Goal: Transaction & Acquisition: Download file/media

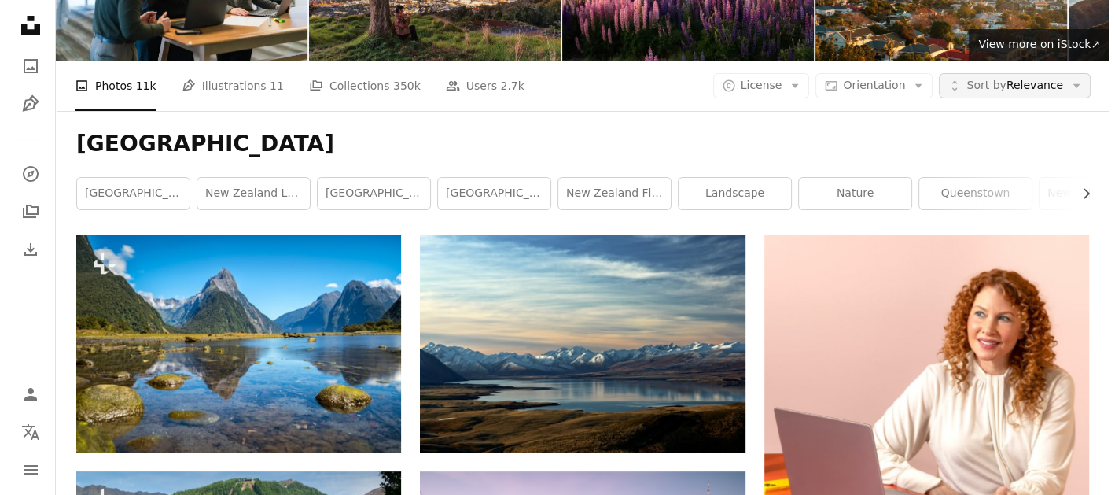
scroll to position [157, 0]
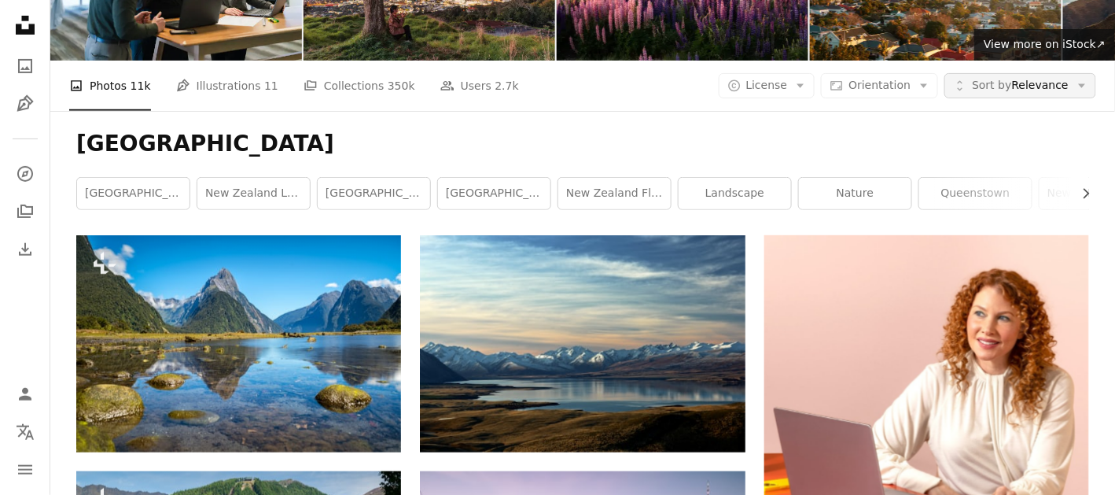
click at [1038, 90] on span "Sort by Relevance" at bounding box center [1020, 86] width 97 height 16
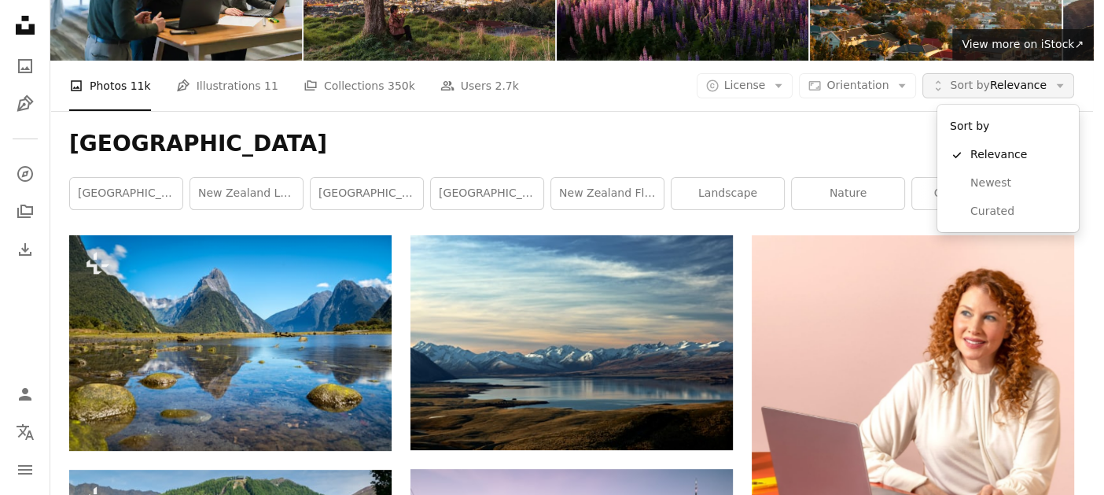
click at [1038, 90] on span "Sort by Relevance" at bounding box center [998, 86] width 97 height 16
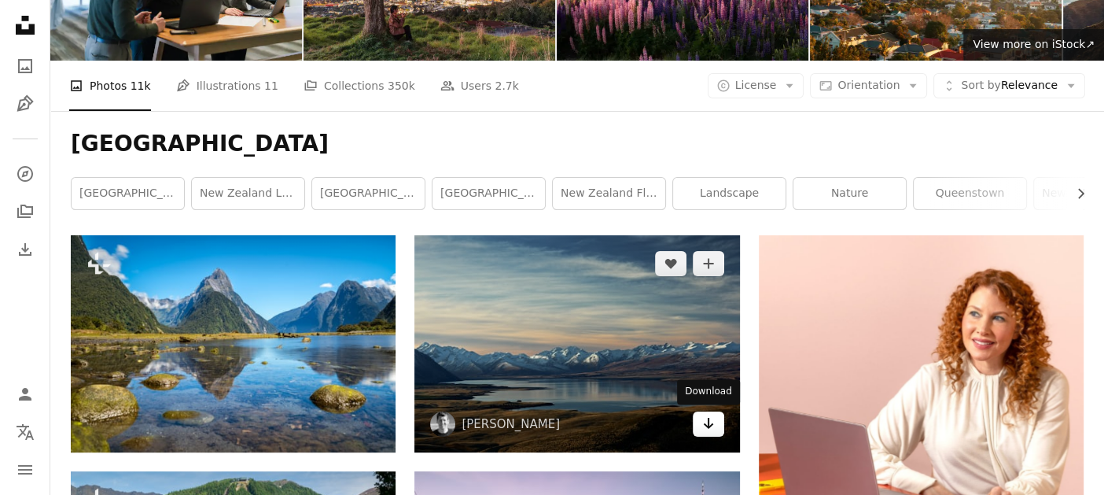
click at [713, 416] on icon "Arrow pointing down" at bounding box center [708, 423] width 13 height 19
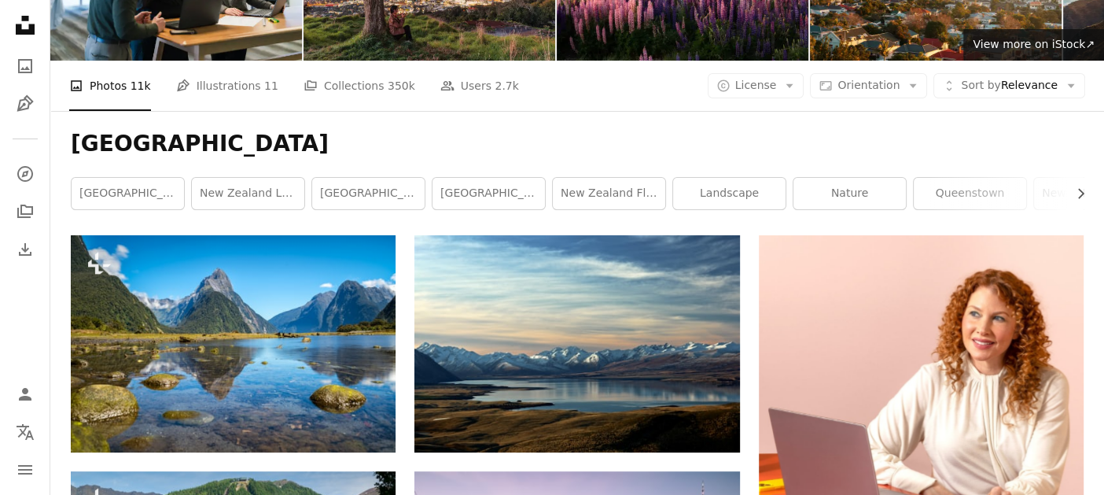
scroll to position [2462, 0]
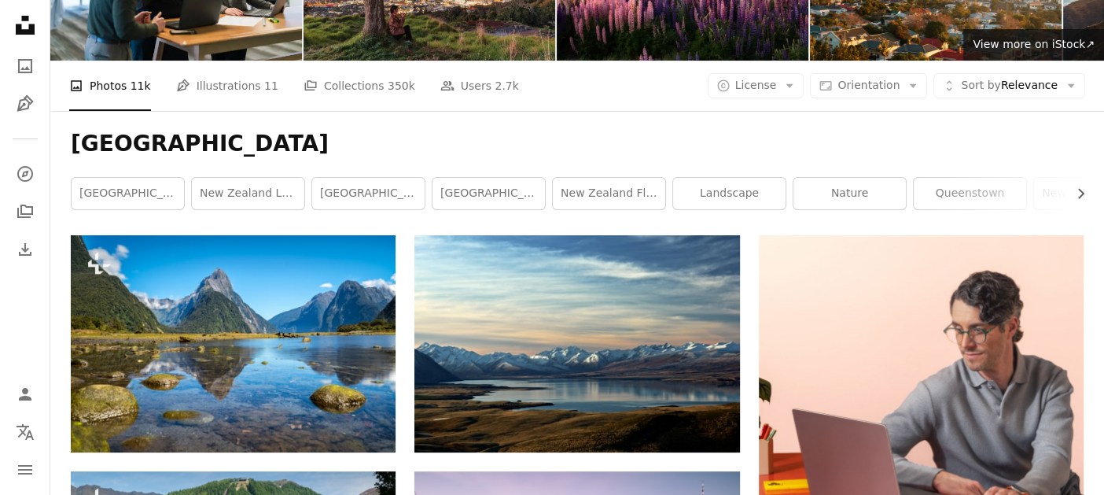
scroll to position [1203, 0]
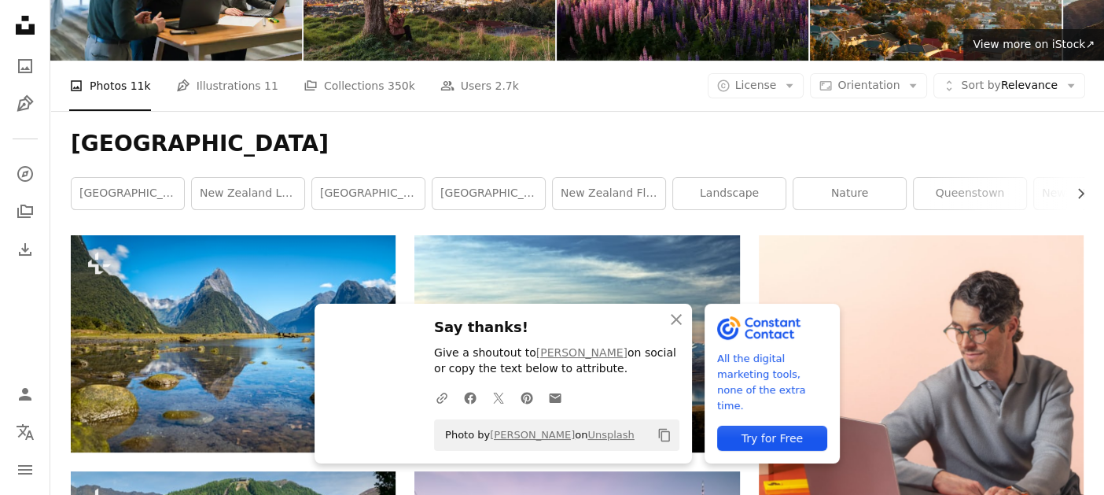
scroll to position [889, 0]
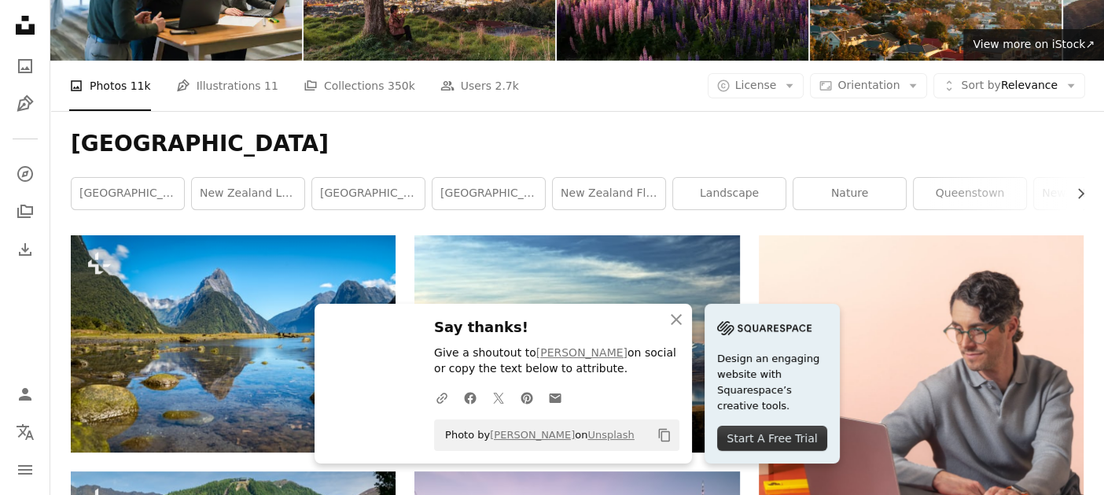
scroll to position [1282, 0]
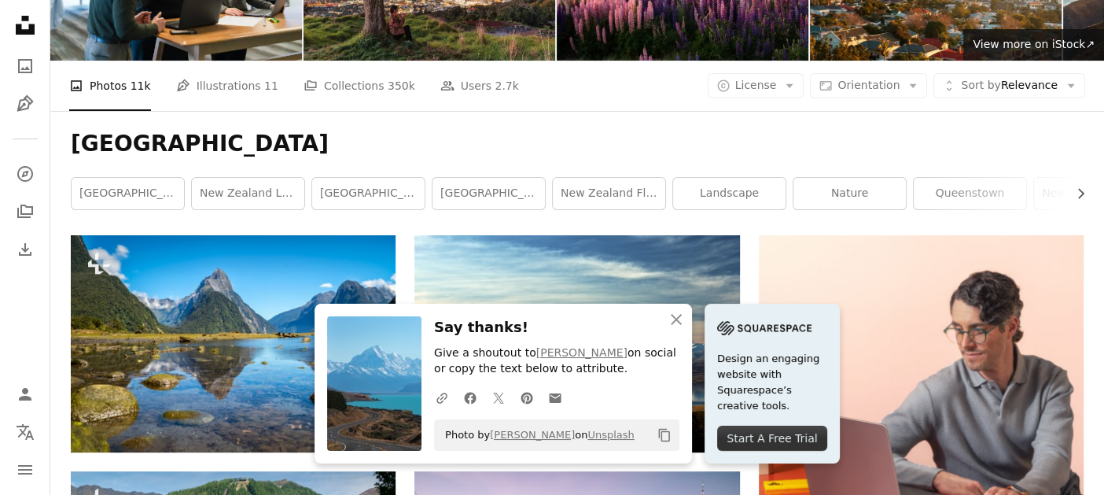
drag, startPoint x: 710, startPoint y: 175, endPoint x: 708, endPoint y: 167, distance: 9.0
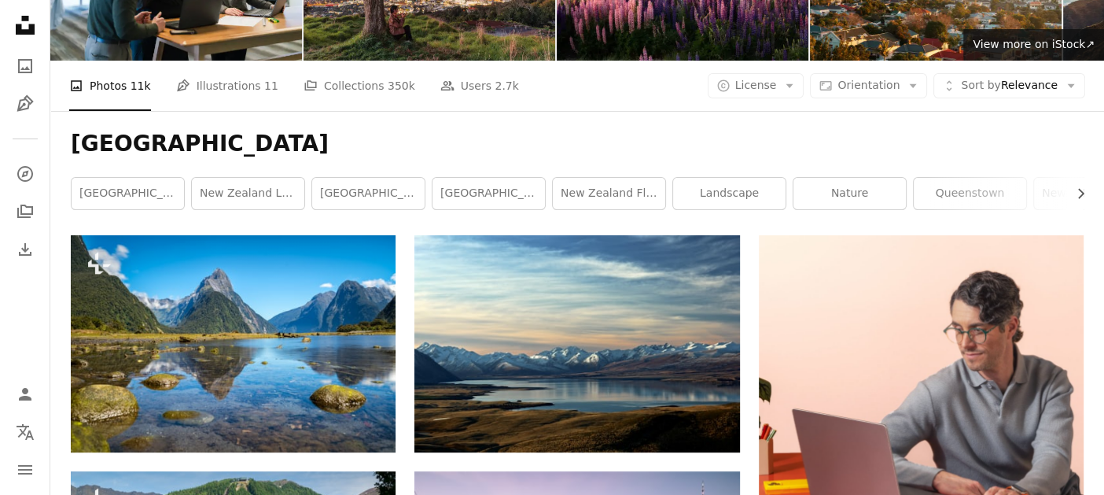
scroll to position [1754, 0]
drag, startPoint x: 1047, startPoint y: 308, endPoint x: 979, endPoint y: 267, distance: 79.4
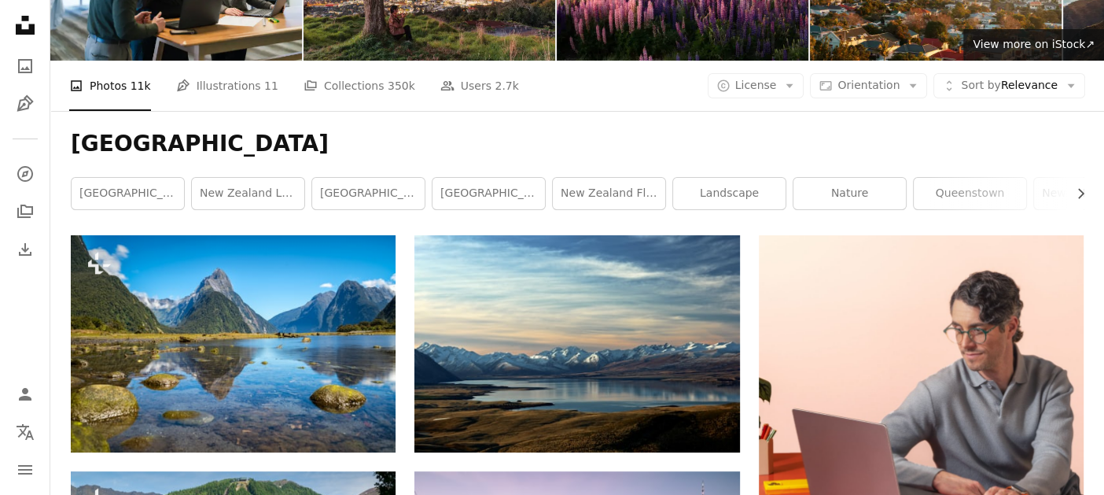
scroll to position [3641, 0]
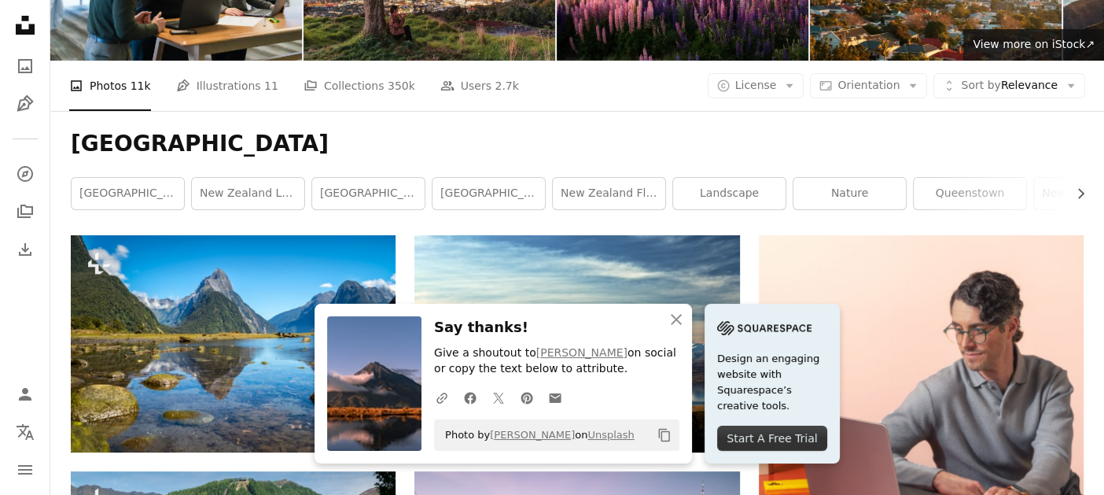
scroll to position [5843, 0]
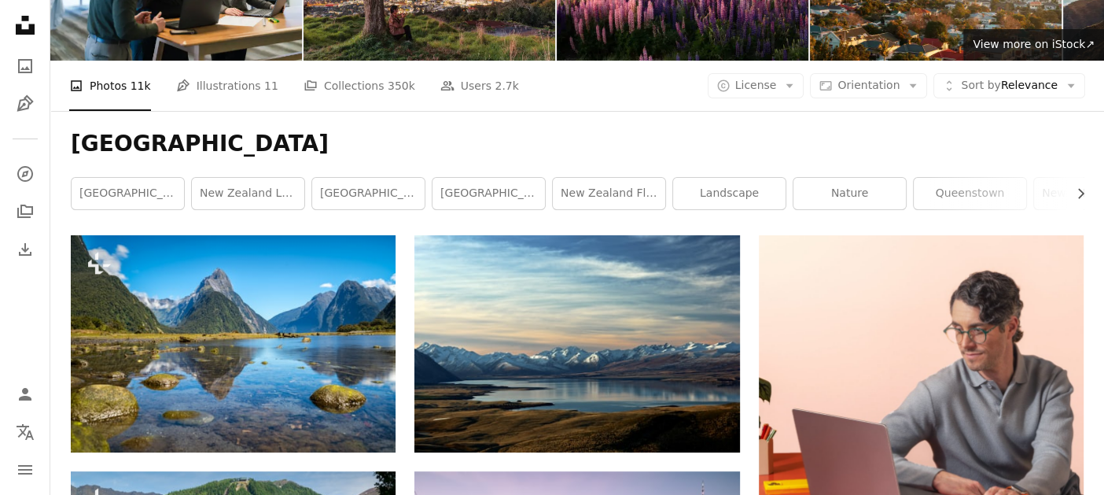
scroll to position [7731, 0]
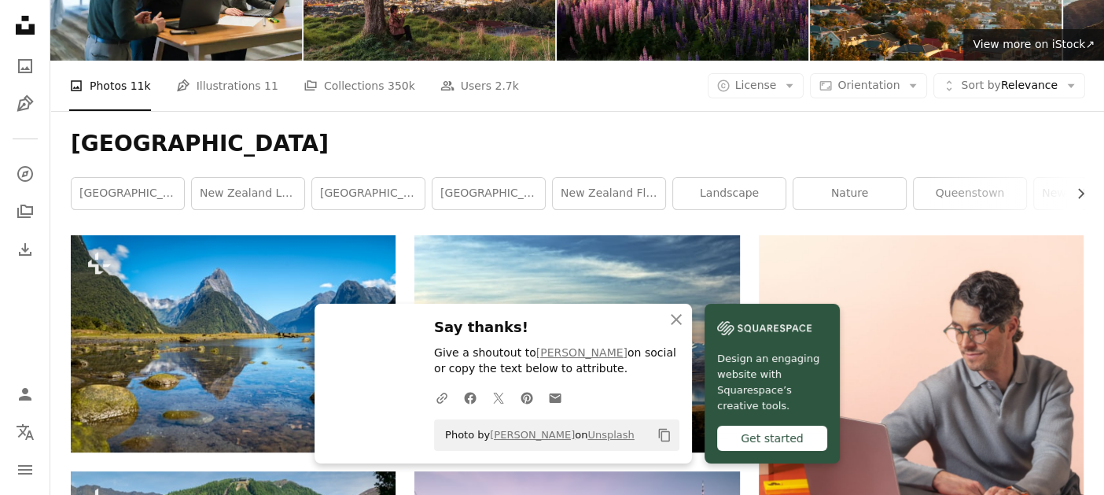
scroll to position [7967, 0]
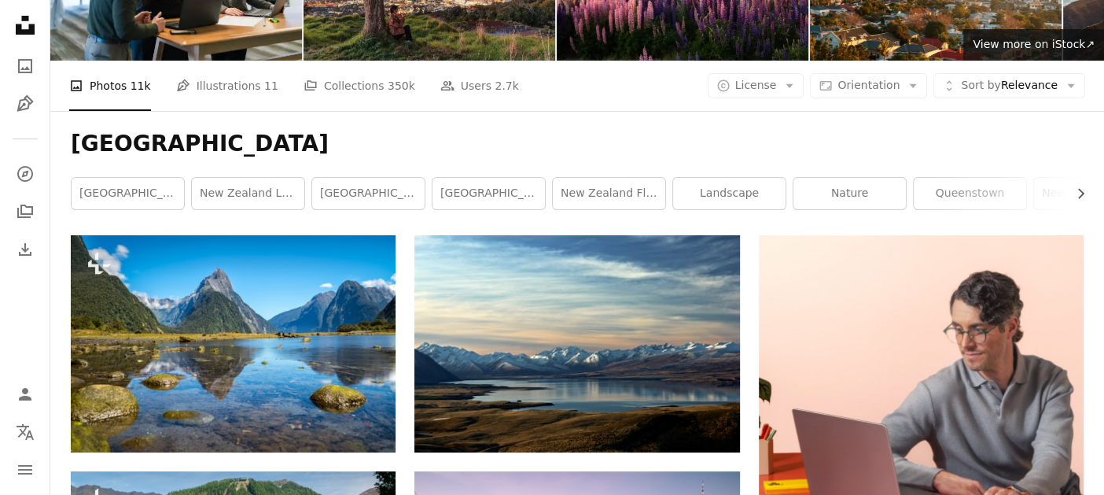
scroll to position [11899, 0]
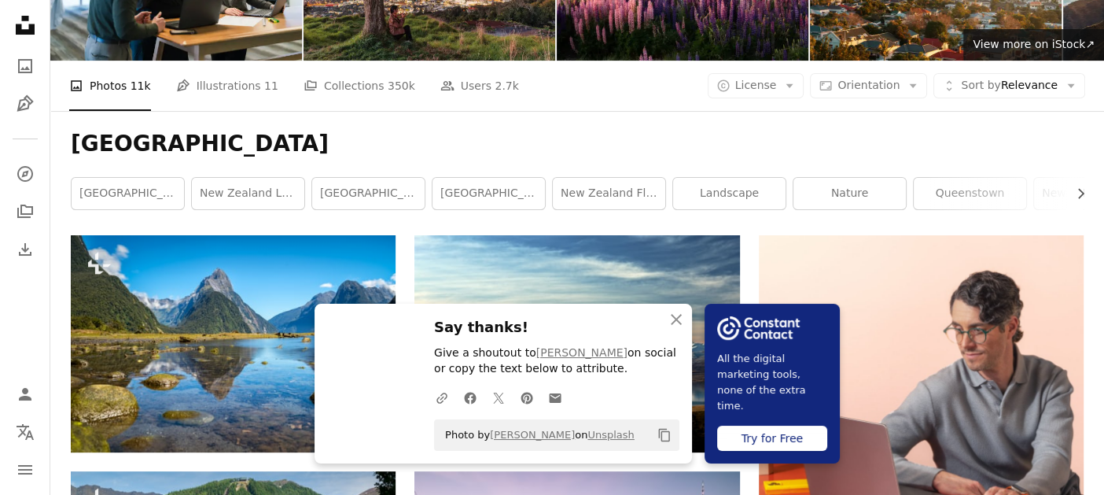
scroll to position [12135, 0]
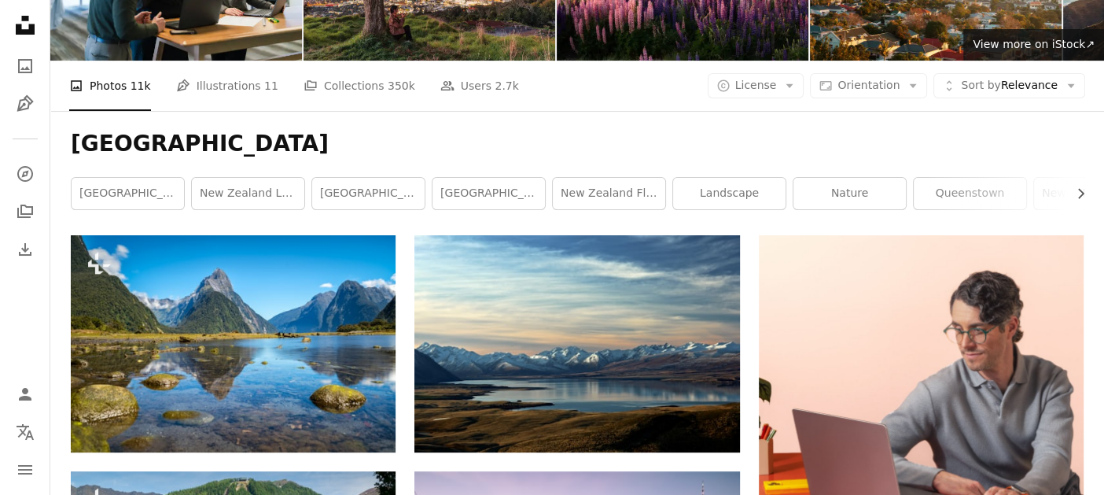
scroll to position [13236, 0]
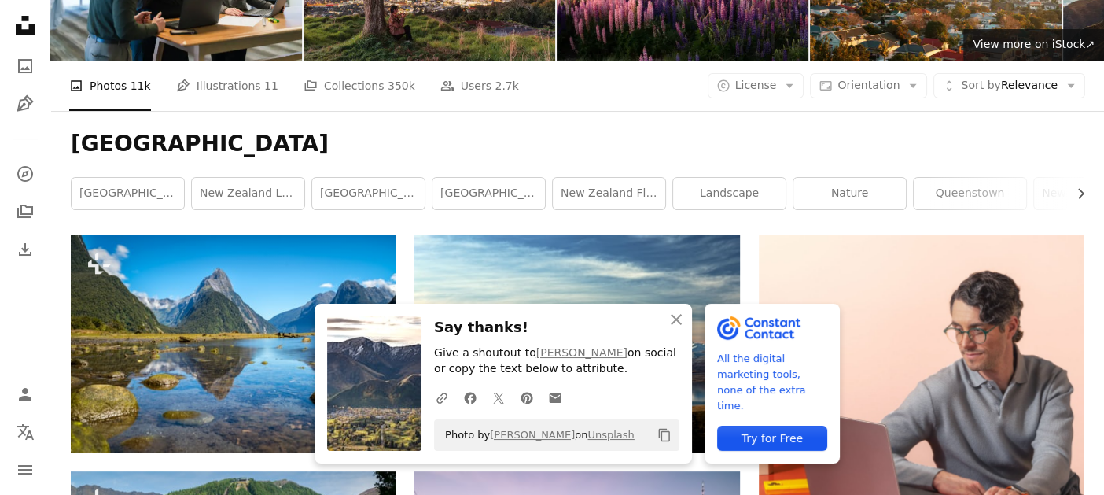
scroll to position [13786, 0]
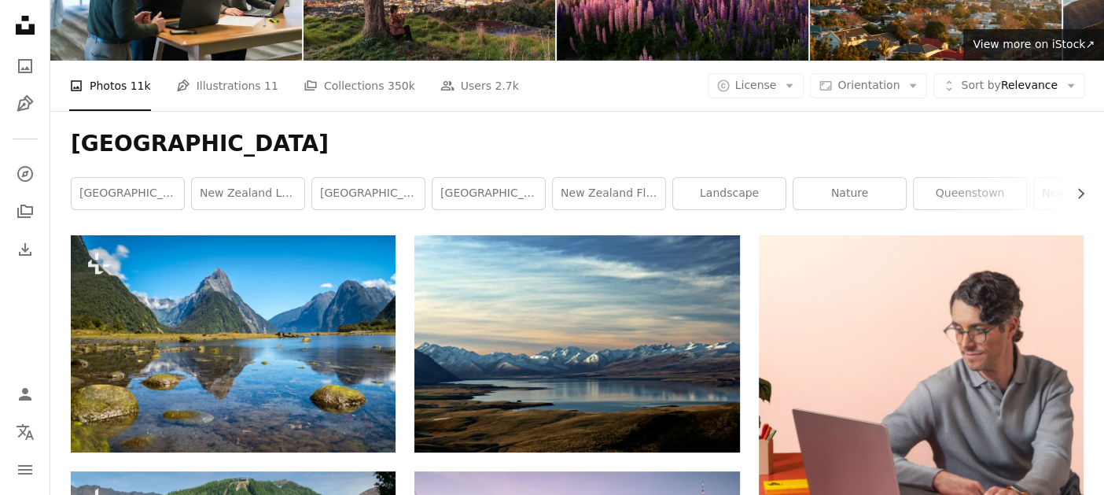
scroll to position [14494, 0]
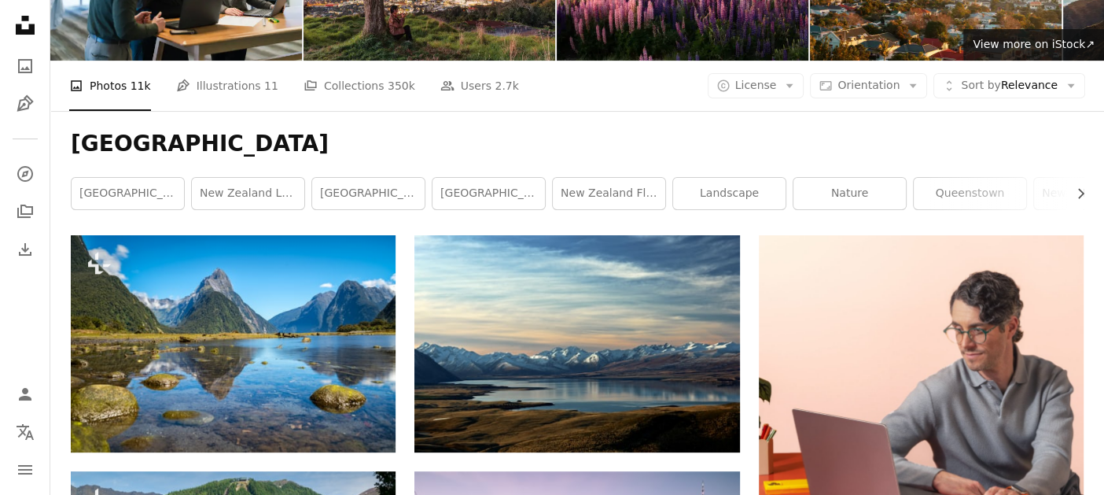
drag, startPoint x: 709, startPoint y: 149, endPoint x: 693, endPoint y: 152, distance: 16.0
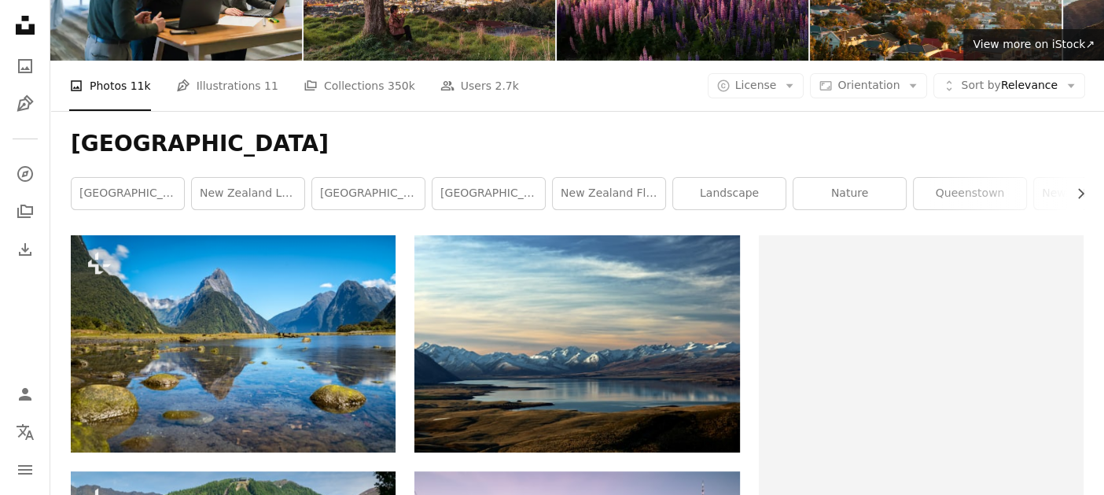
scroll to position [27576, 0]
